Goal: Task Accomplishment & Management: Manage account settings

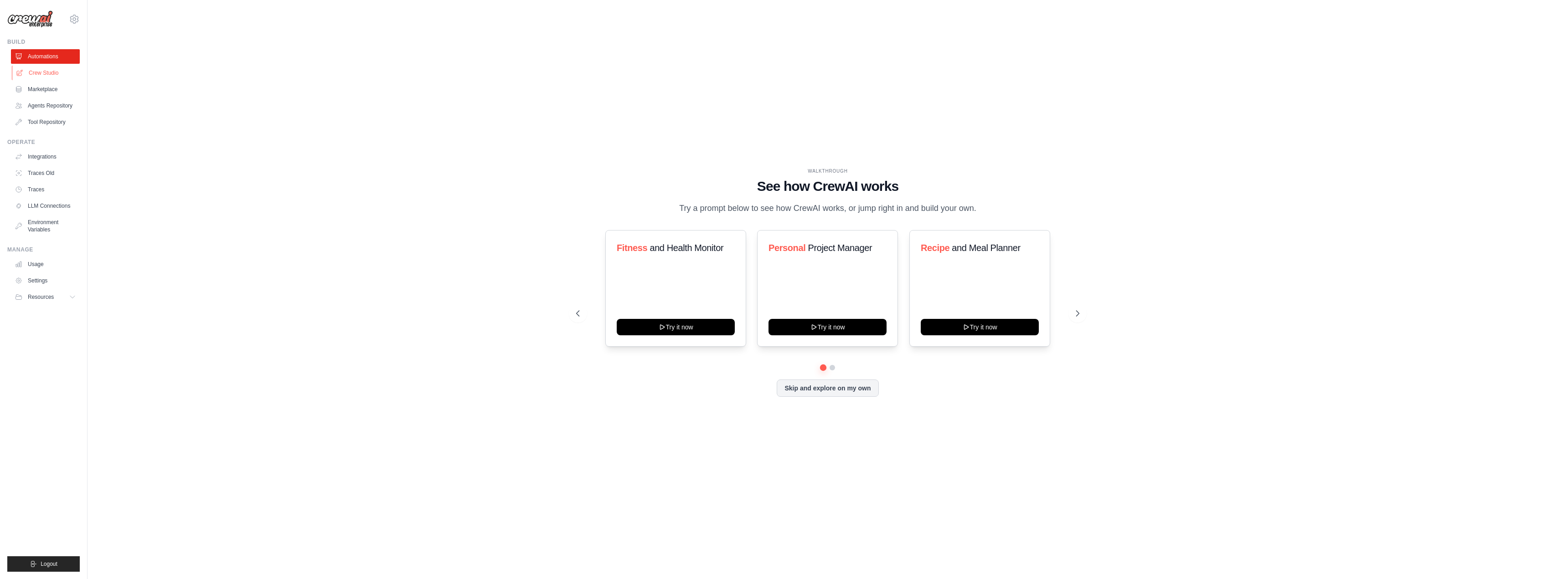
click at [41, 80] on link "Crew Studio" at bounding box center [46, 72] width 69 height 14
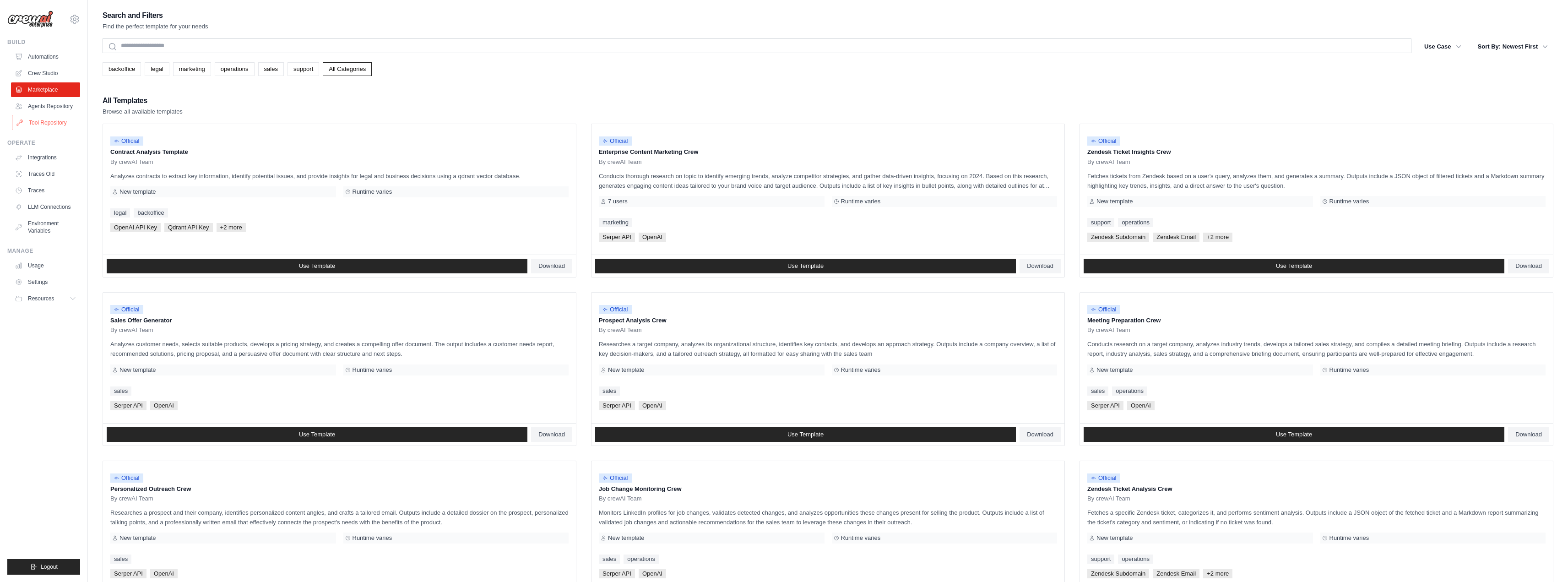
click at [59, 131] on link "Tool Repository" at bounding box center [46, 122] width 69 height 14
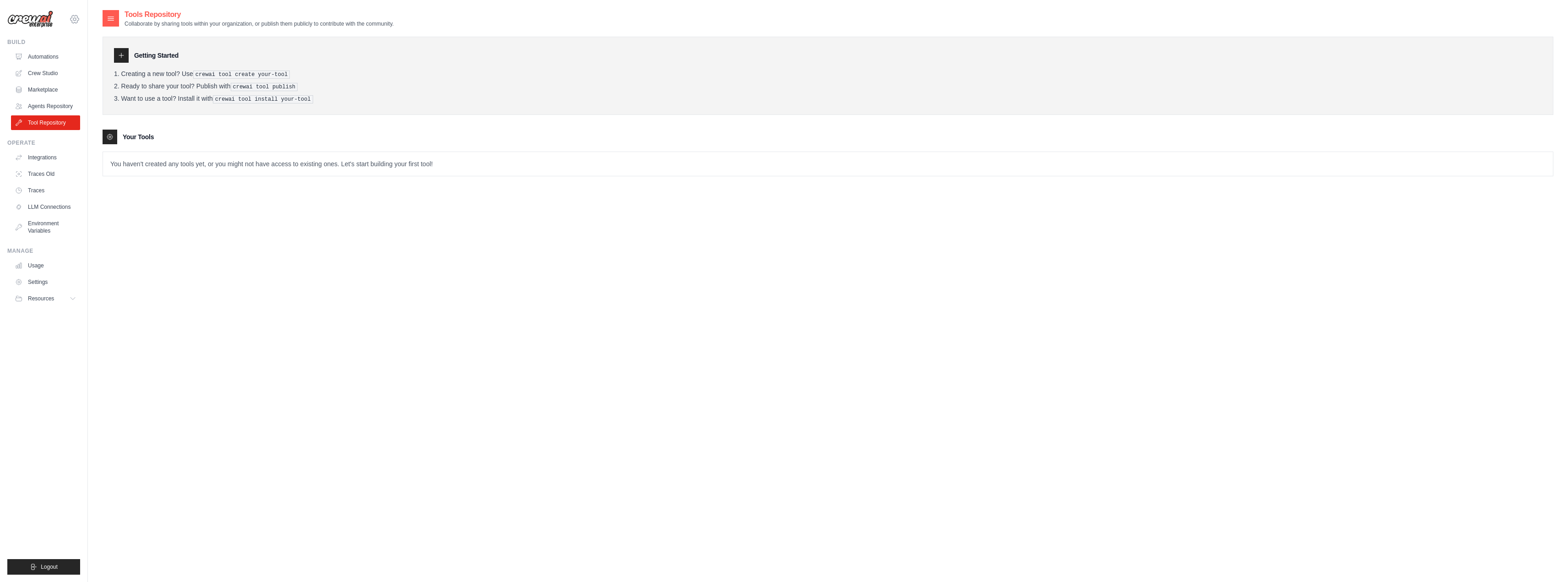
click at [80, 18] on icon at bounding box center [75, 20] width 11 height 11
click at [92, 62] on span "Settings" at bounding box center [113, 57] width 73 height 9
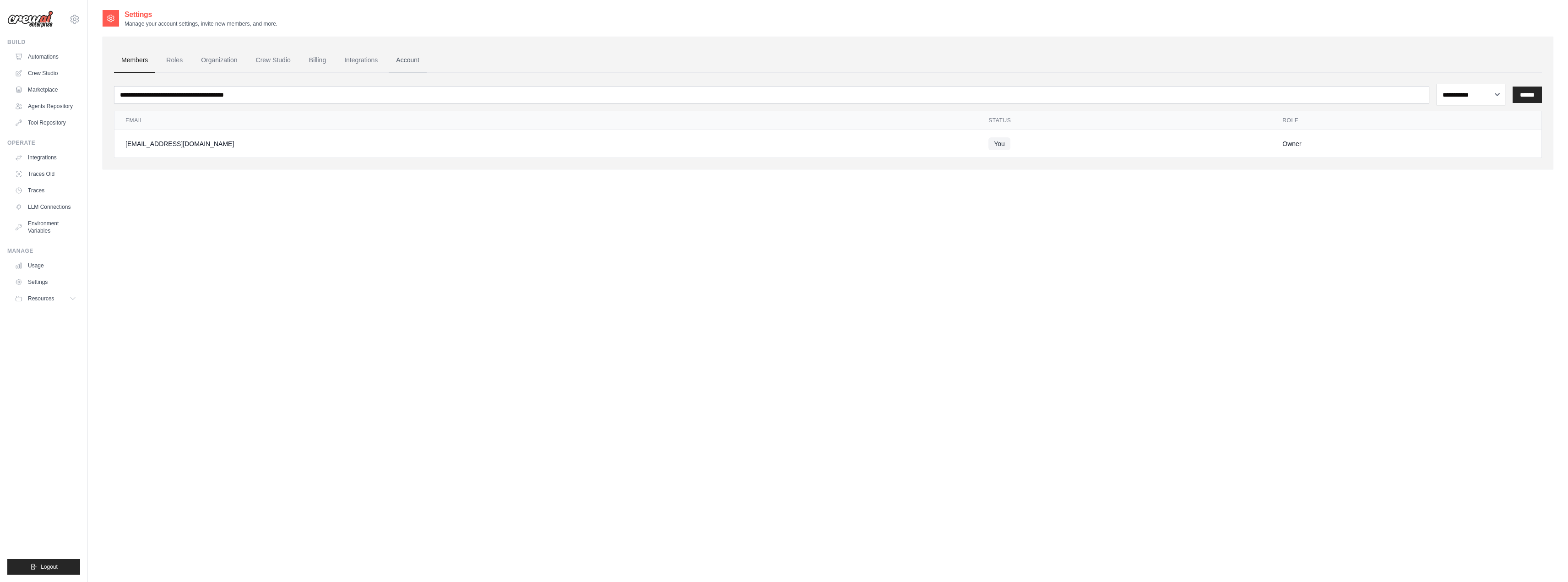
click at [427, 70] on link "Account" at bounding box center [408, 61] width 38 height 25
